Goal: Information Seeking & Learning: Check status

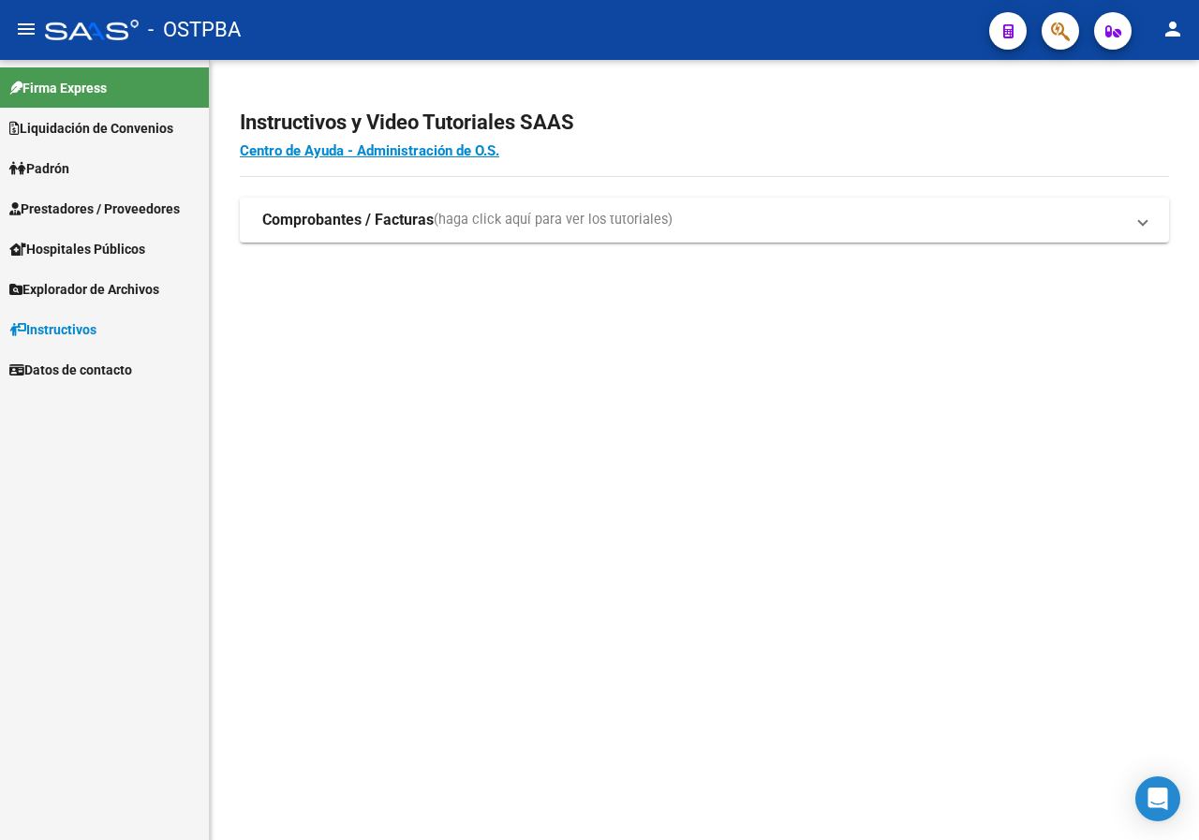
click at [1052, 19] on span "button" at bounding box center [1060, 31] width 19 height 38
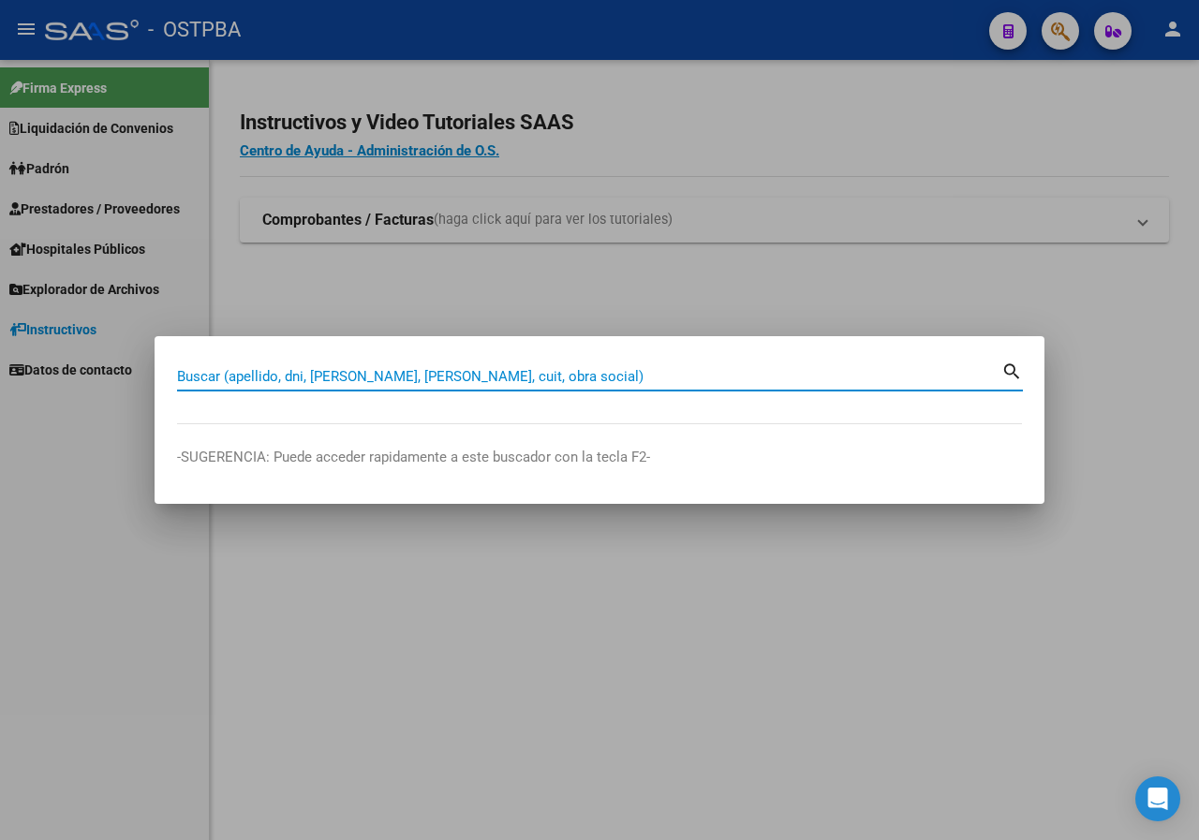
paste input "23418511"
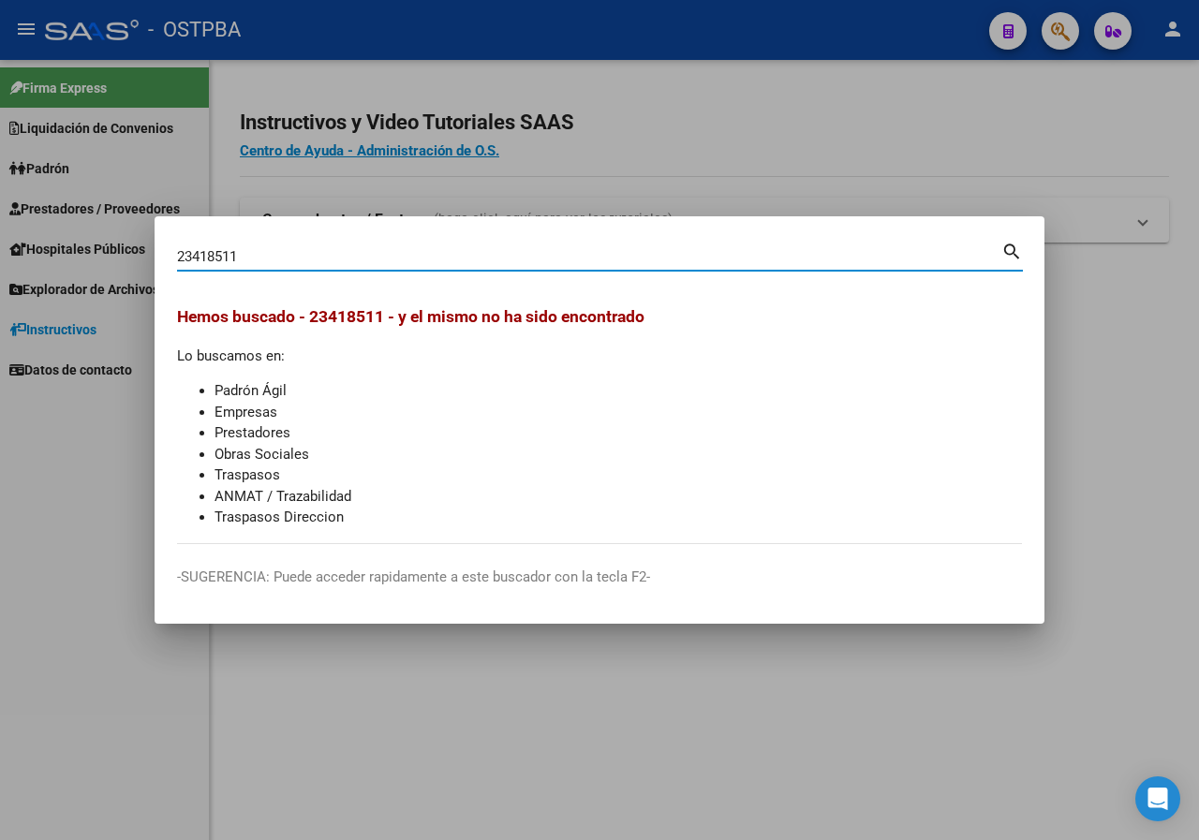
click at [263, 255] on input "23418511" at bounding box center [589, 256] width 824 height 17
click at [256, 248] on input "23418511" at bounding box center [589, 256] width 824 height 17
click at [281, 259] on input "23418511" at bounding box center [589, 256] width 824 height 17
paste input "23417511"
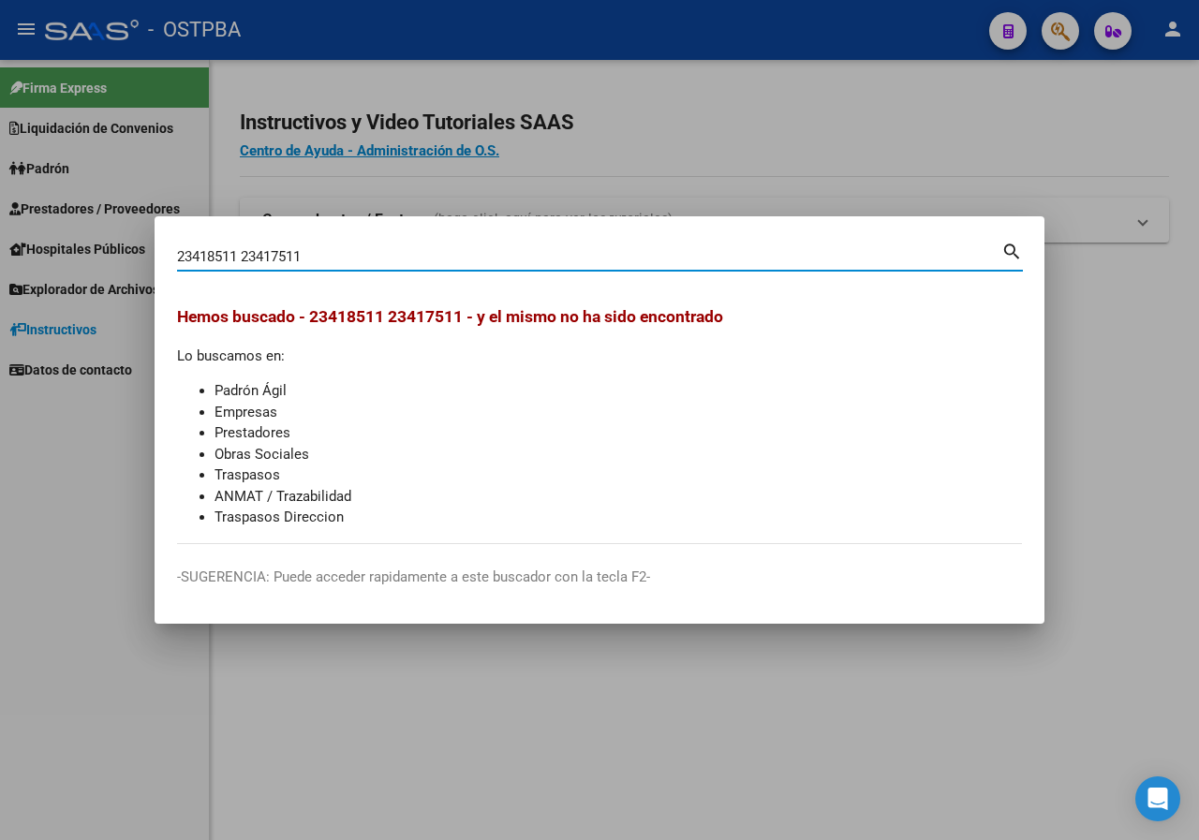
drag, startPoint x: 331, startPoint y: 258, endPoint x: 169, endPoint y: 260, distance: 162.9
click at [169, 260] on mat-dialog-content "23418511 23417511 Buscar (apellido, dni, cuil, nro traspaso, cuit, obra social)…" at bounding box center [599, 391] width 890 height 305
paste input
type input "23417511"
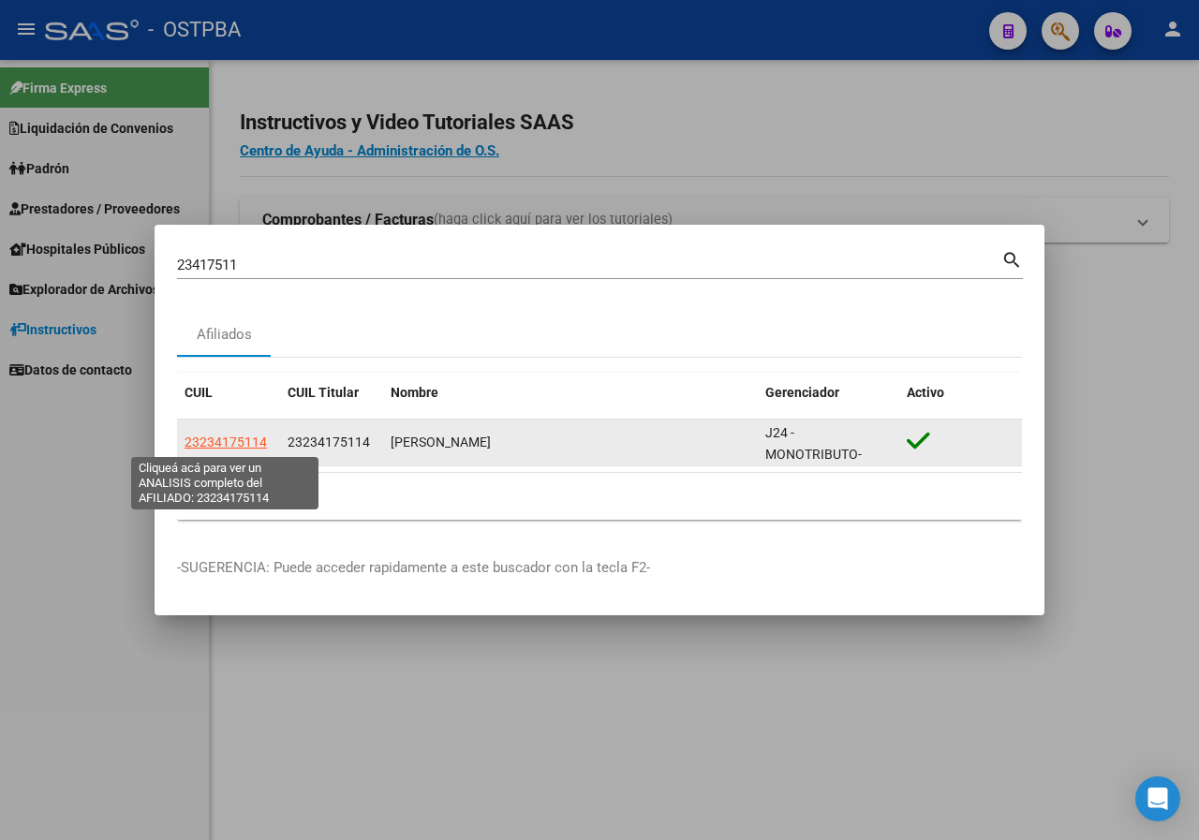
click at [228, 438] on span "23234175114" at bounding box center [225, 441] width 82 height 15
type textarea "23234175114"
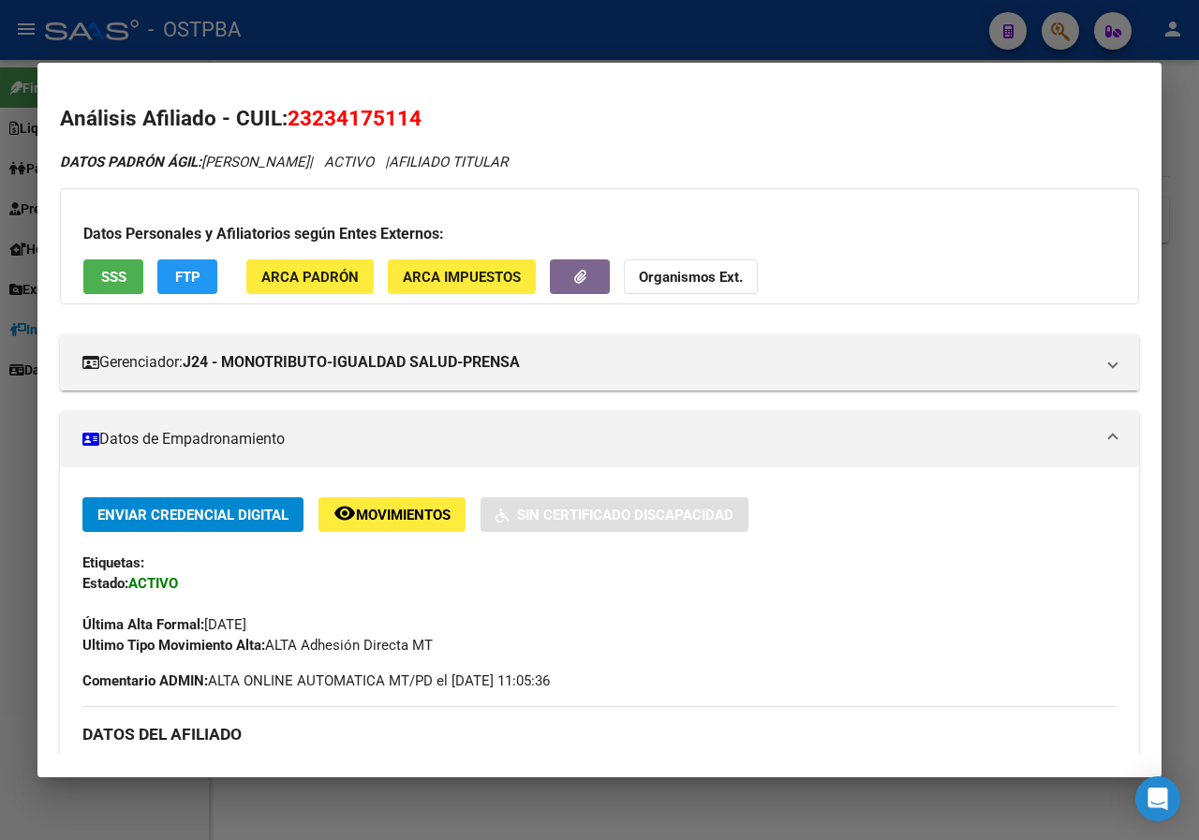
click at [0, 297] on div at bounding box center [599, 420] width 1199 height 840
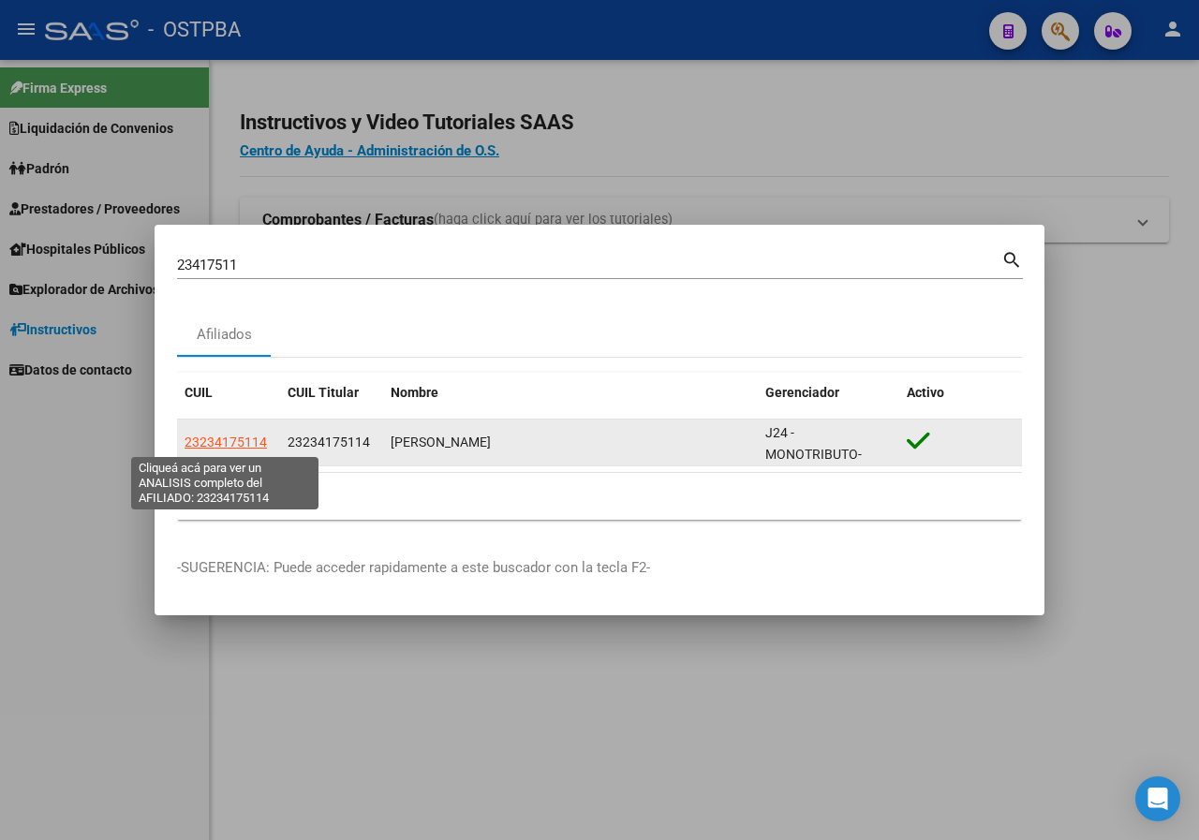
click at [234, 449] on span "23234175114" at bounding box center [225, 441] width 82 height 15
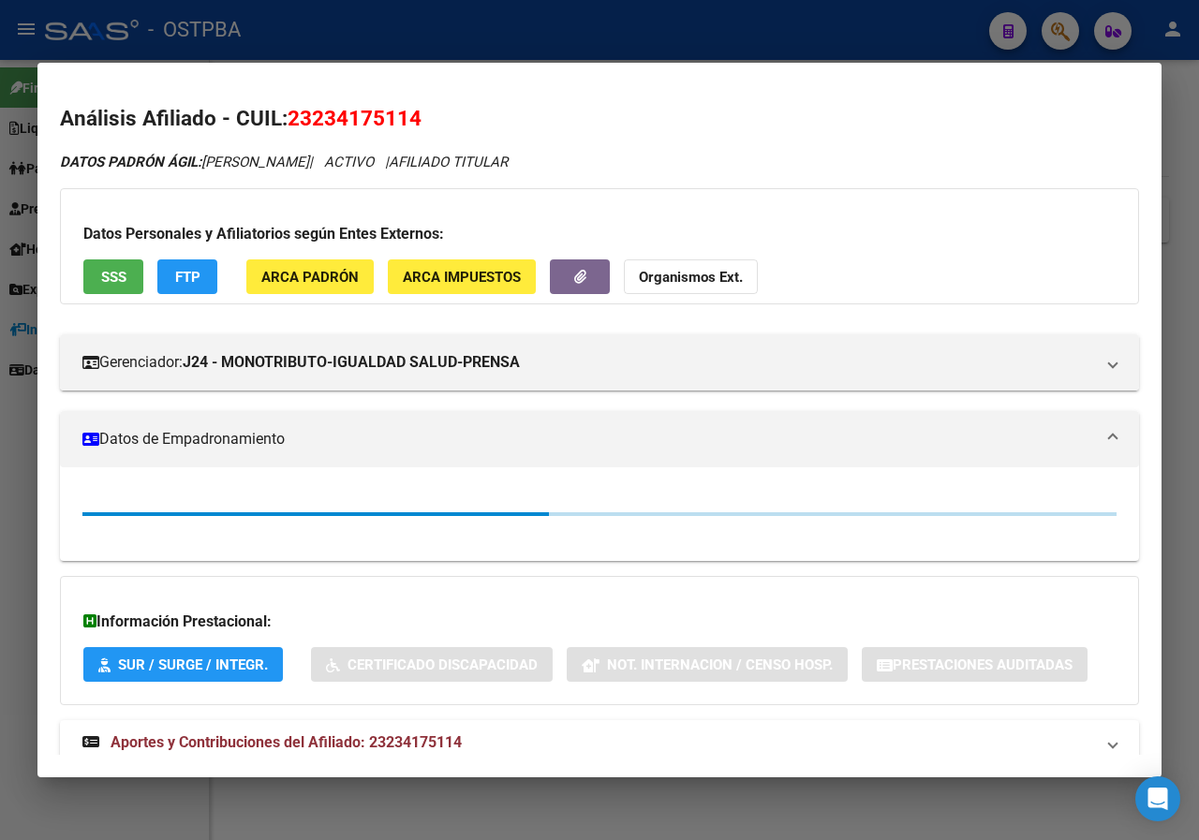
click at [10, 406] on div at bounding box center [599, 420] width 1199 height 840
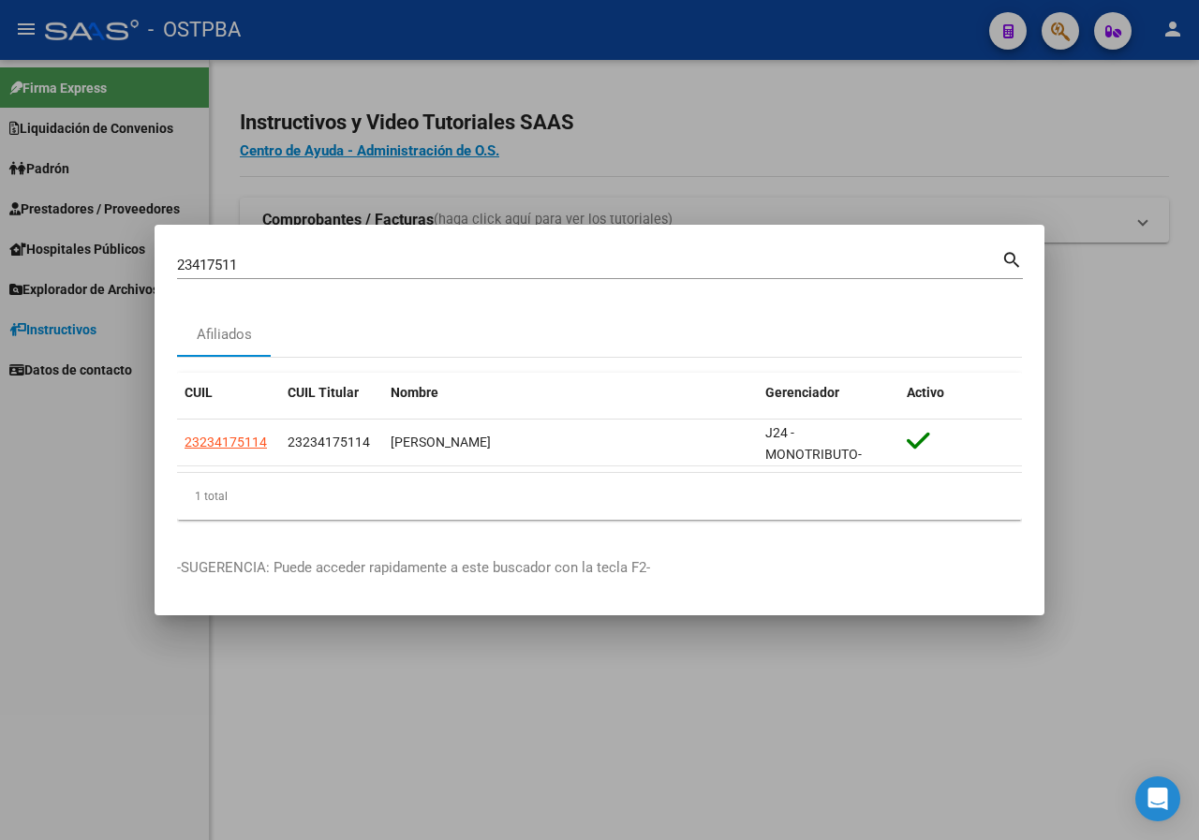
click at [560, 161] on div at bounding box center [599, 420] width 1199 height 840
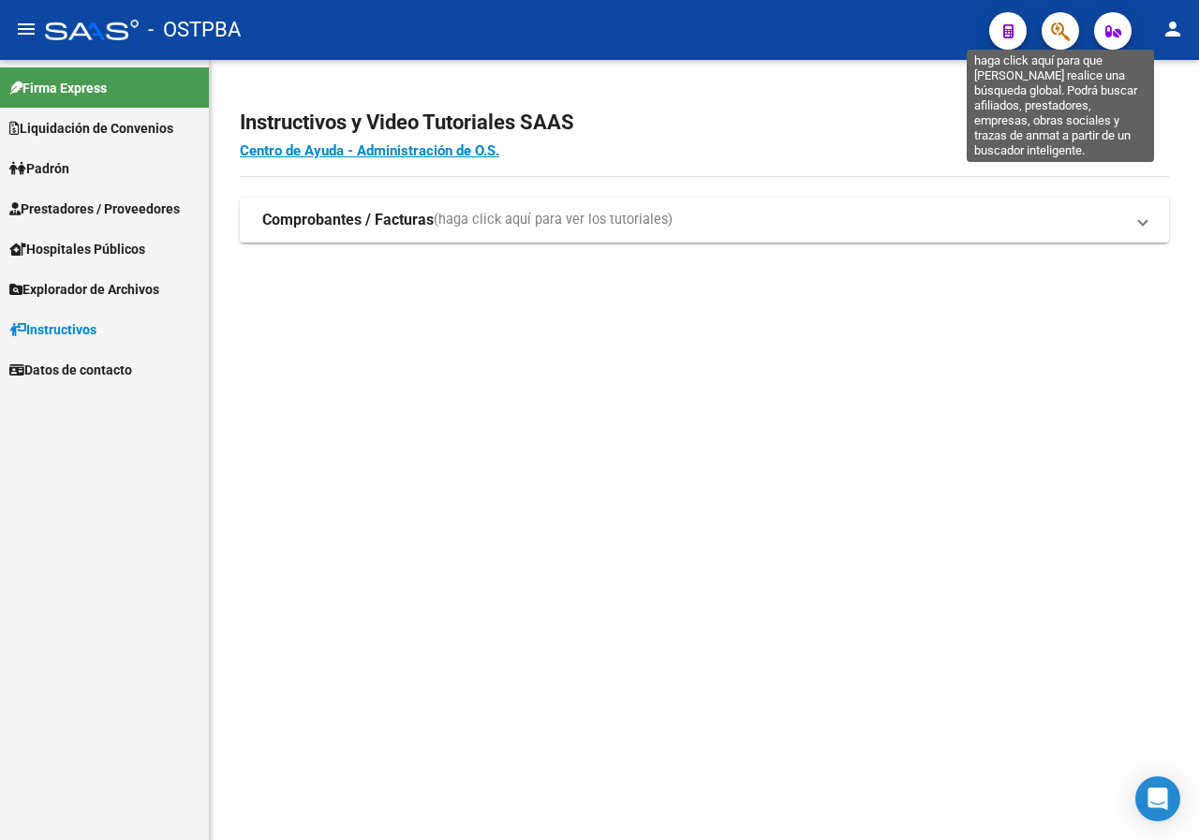
click at [1065, 24] on icon "button" at bounding box center [1060, 32] width 19 height 22
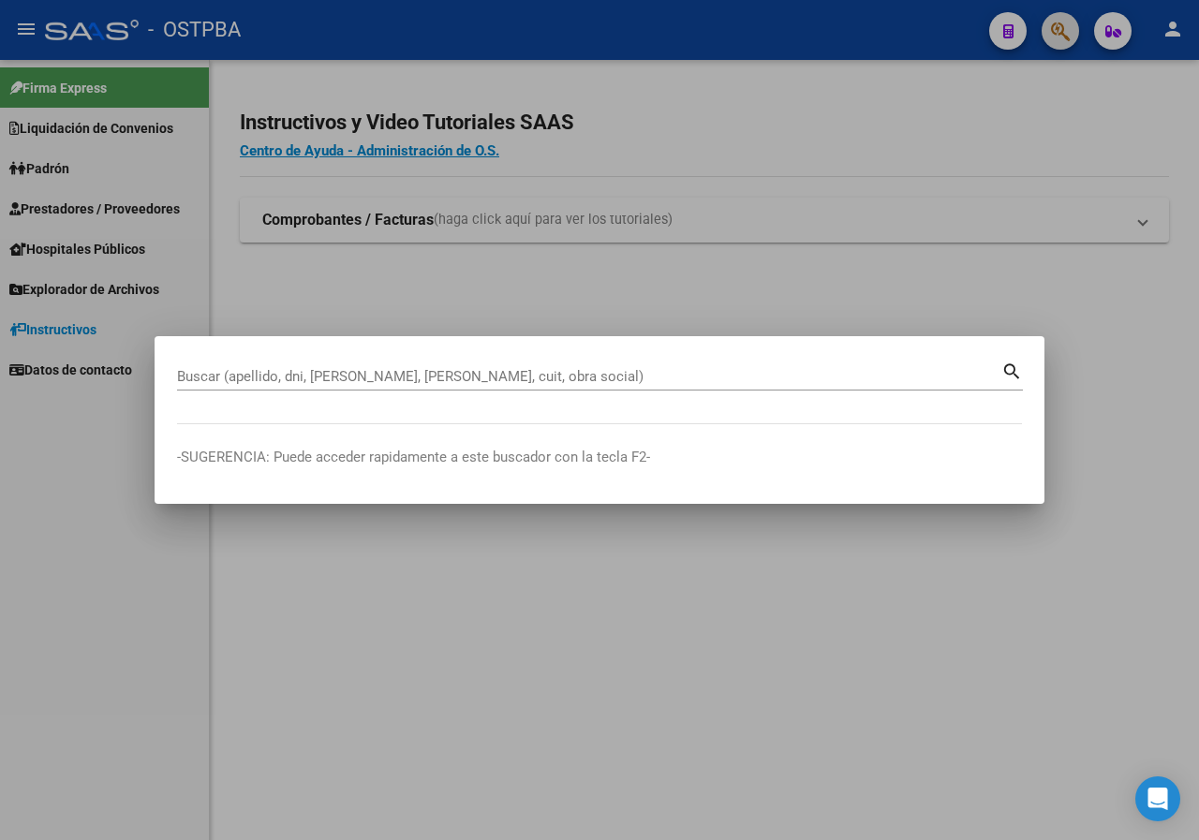
paste input "30896265"
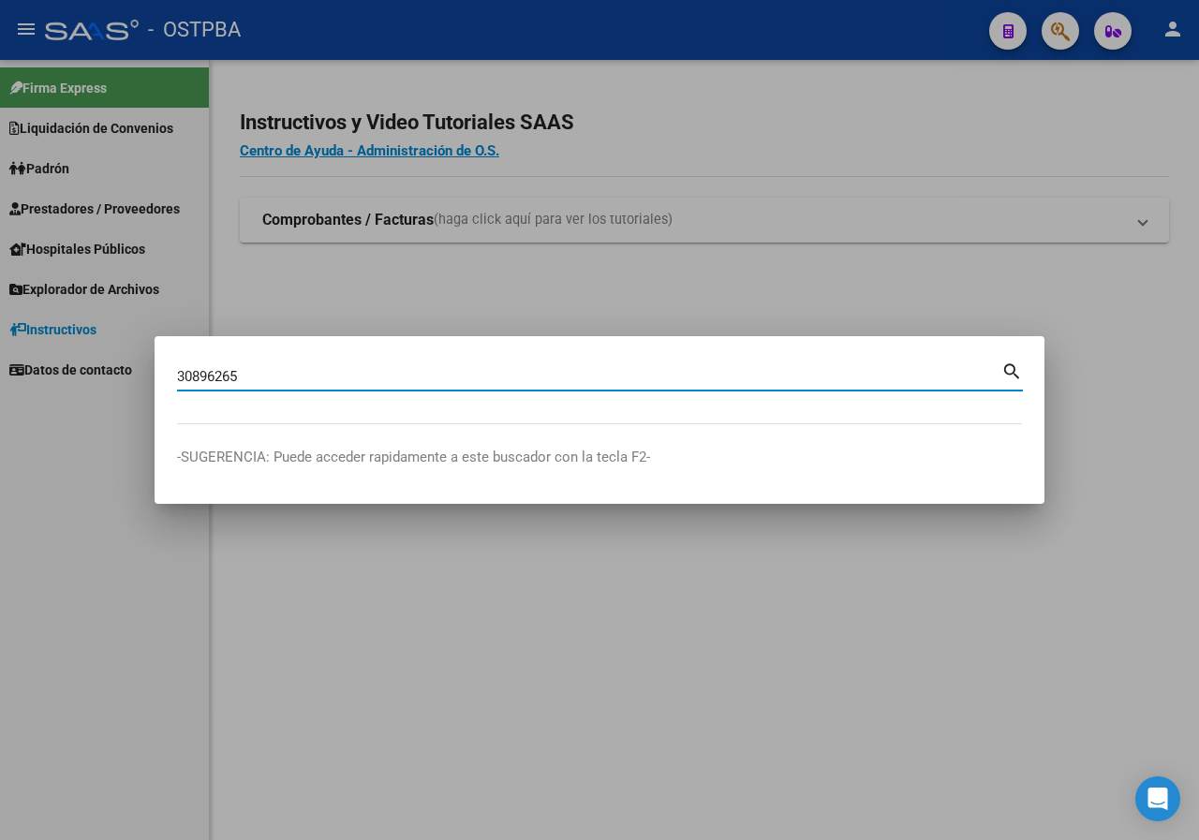
type input "30896265"
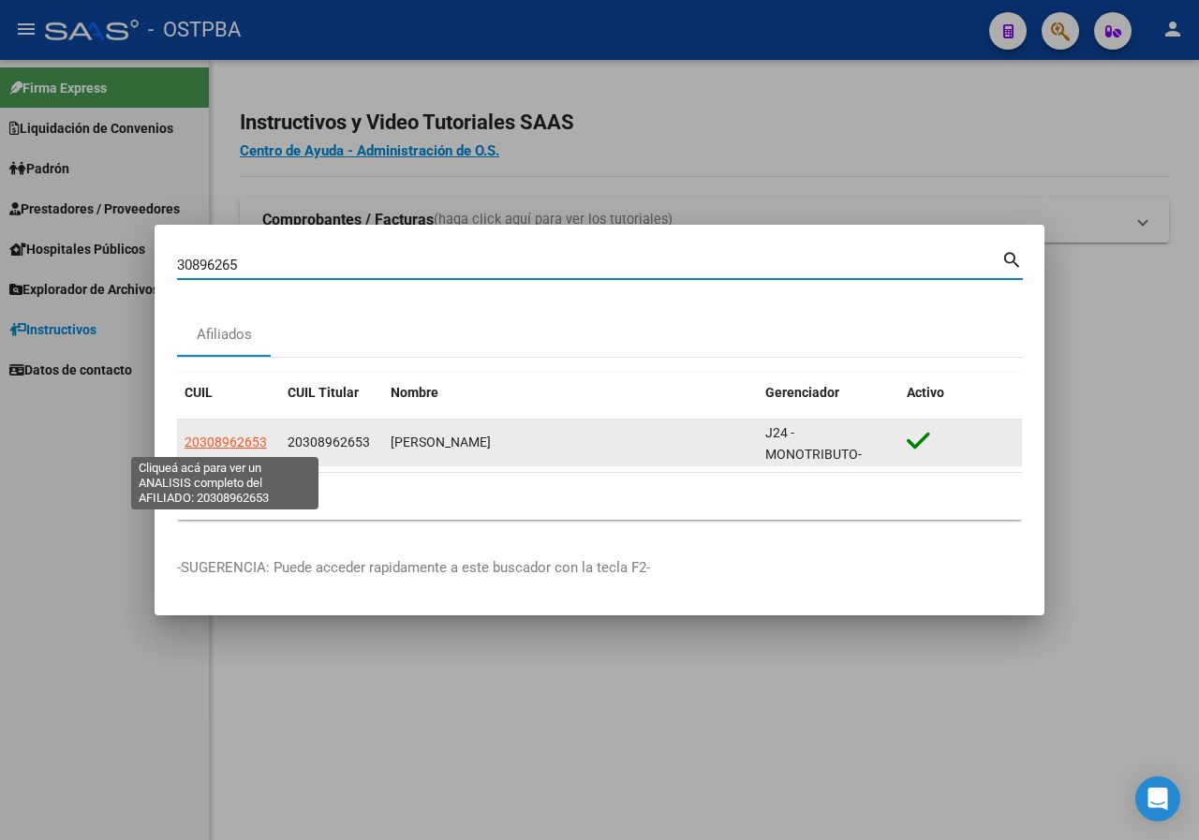
click at [253, 443] on span "20308962653" at bounding box center [225, 441] width 82 height 15
type textarea "20308962653"
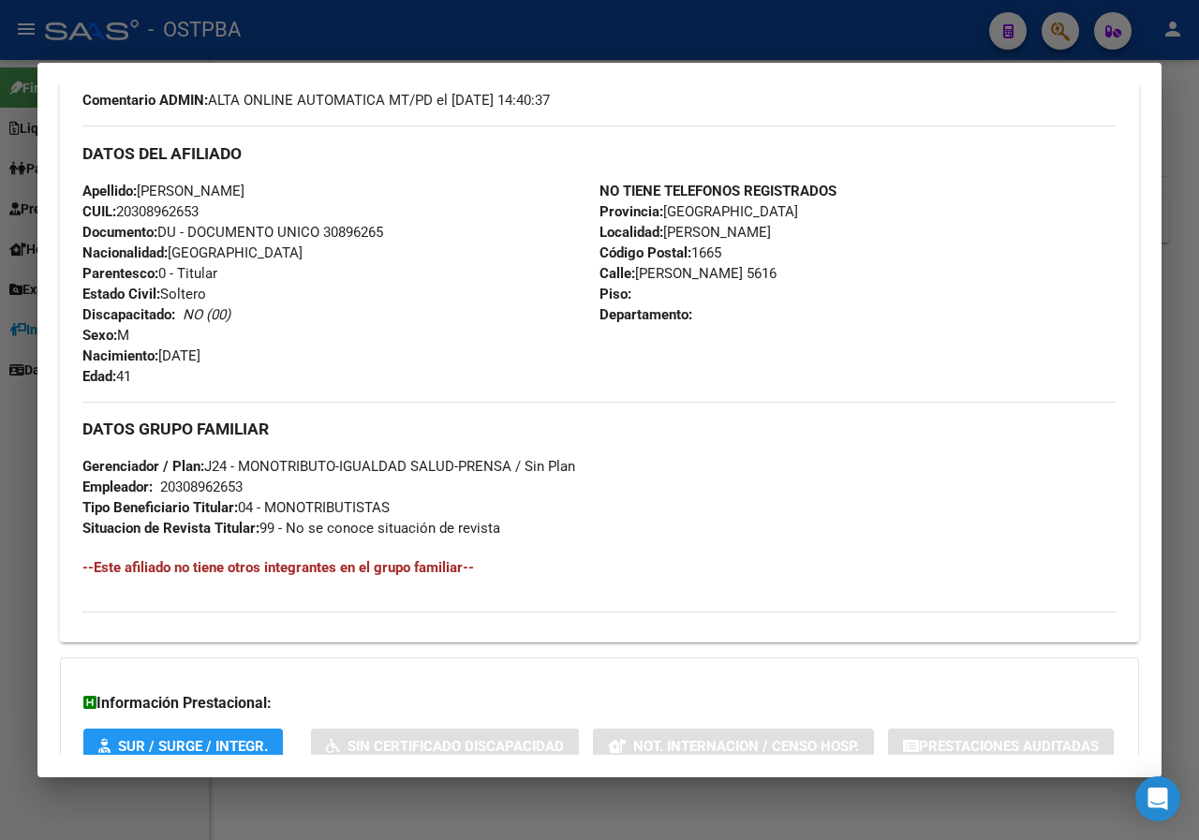
scroll to position [763, 0]
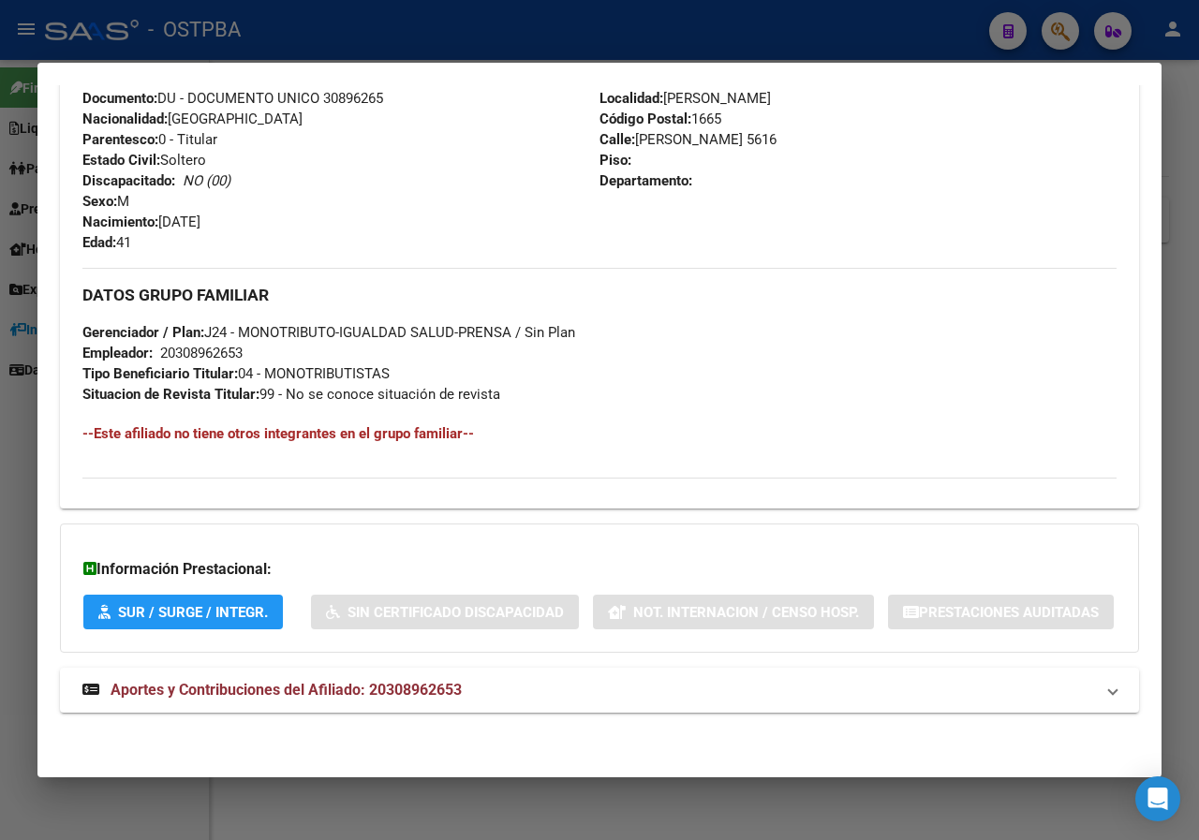
click at [0, 622] on div at bounding box center [599, 420] width 1199 height 840
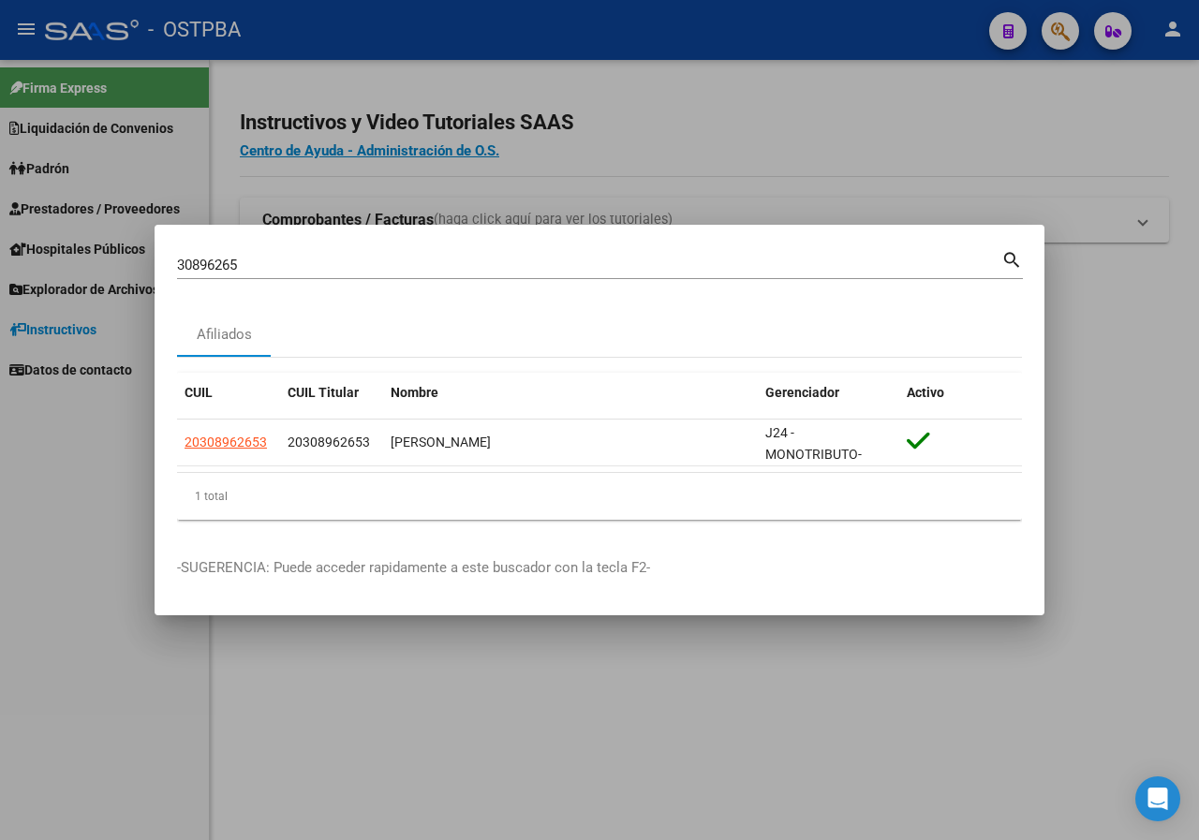
click at [303, 269] on input "30896265" at bounding box center [589, 265] width 824 height 17
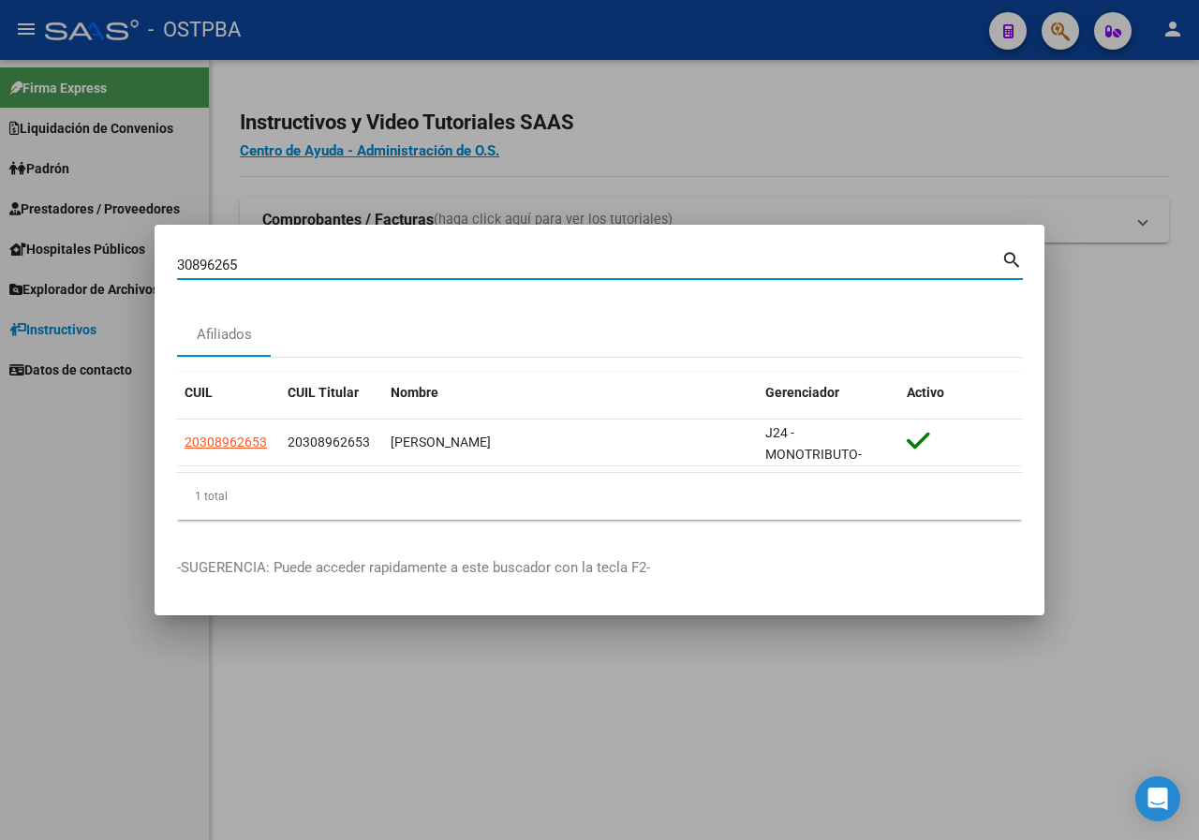
click at [303, 269] on input "30896265" at bounding box center [589, 265] width 824 height 17
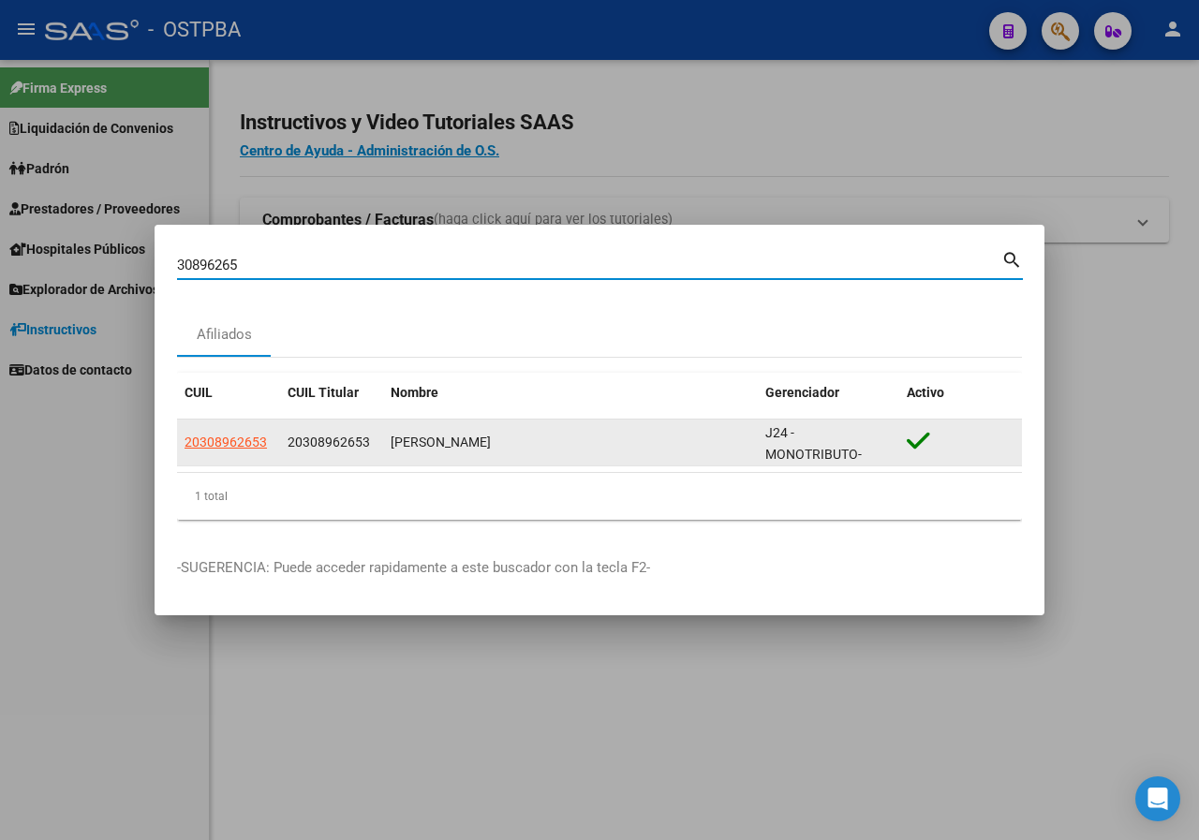
click at [234, 435] on span "20308962653" at bounding box center [225, 441] width 82 height 15
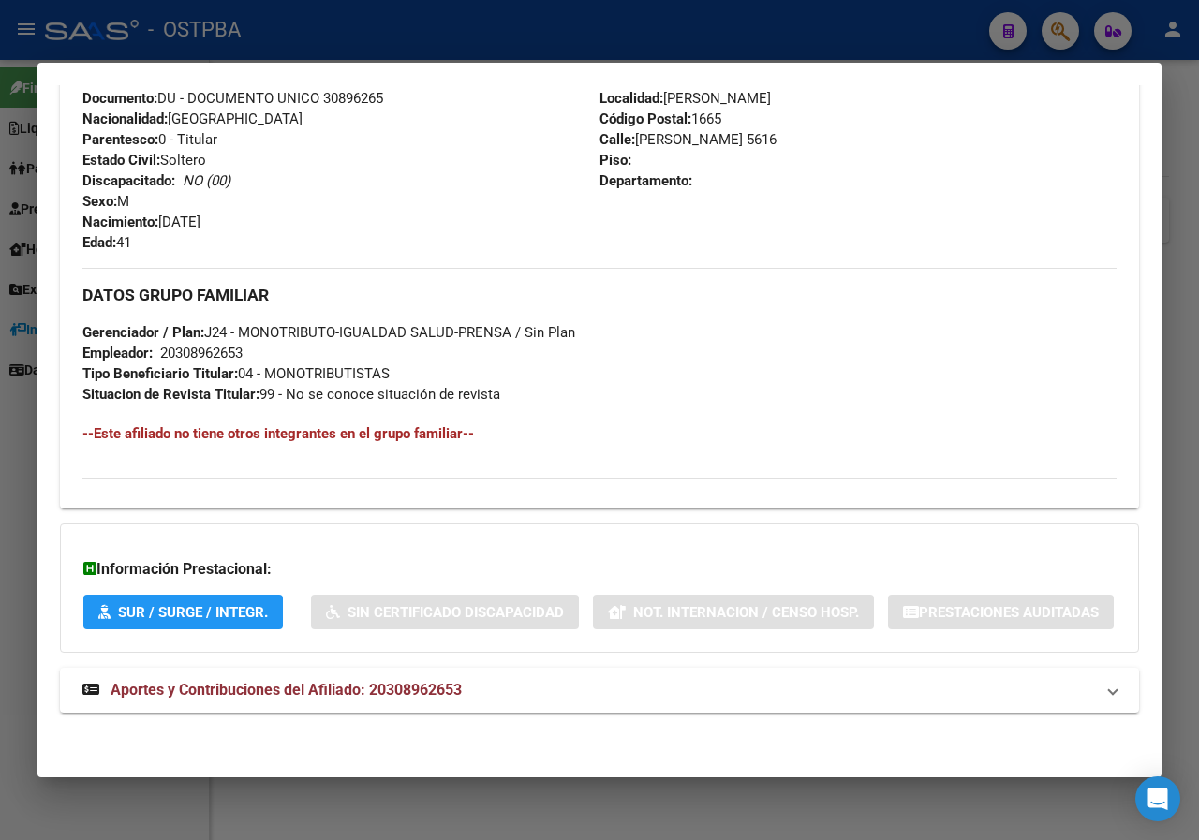
click at [0, 251] on div at bounding box center [599, 420] width 1199 height 840
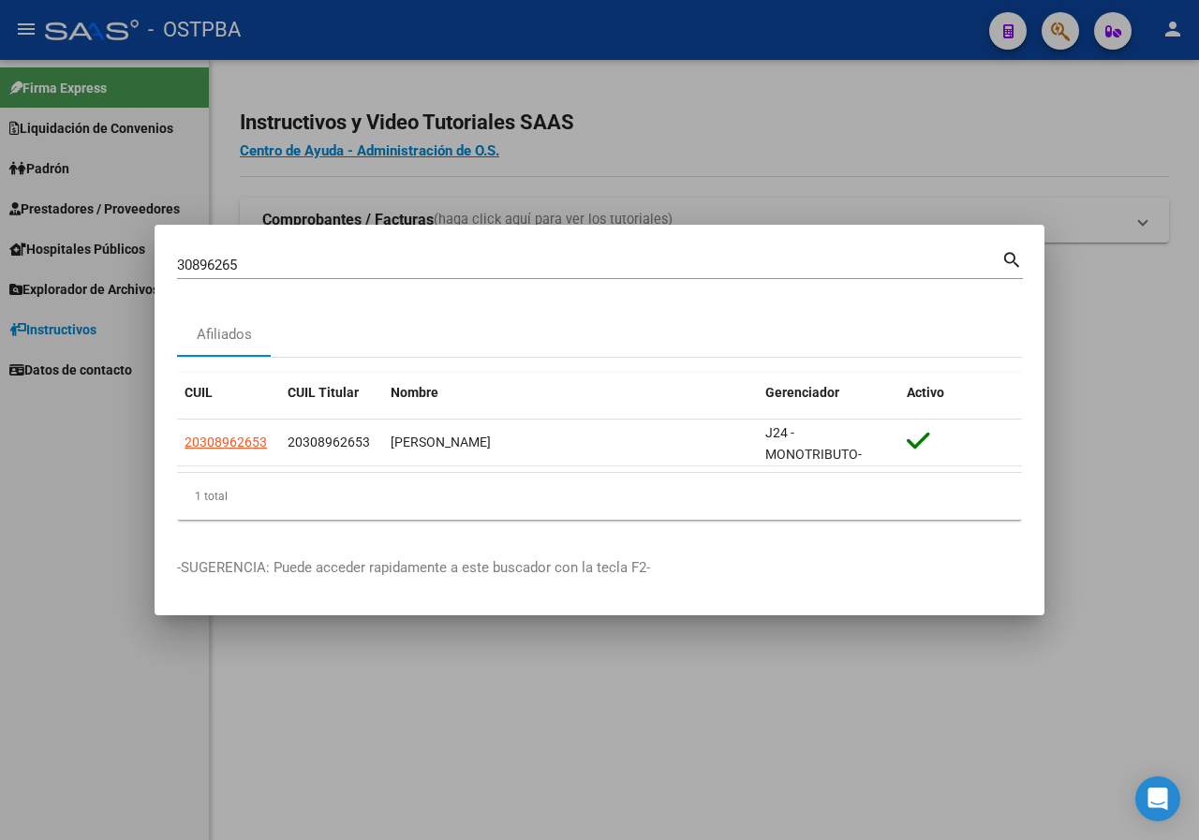
click at [289, 262] on input "30896265" at bounding box center [589, 265] width 824 height 17
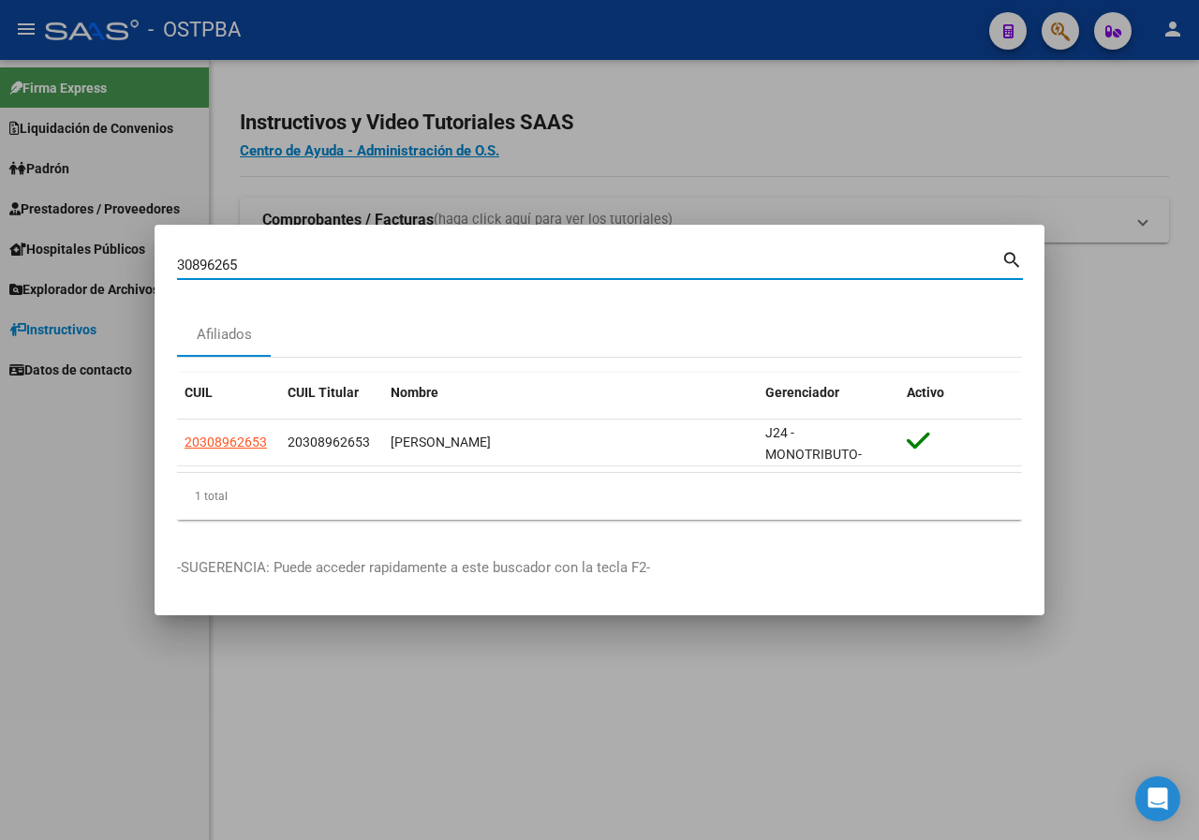
click at [289, 262] on input "30896265" at bounding box center [589, 265] width 824 height 17
paste input "23417511"
type input "23417511"
